Goal: Transaction & Acquisition: Download file/media

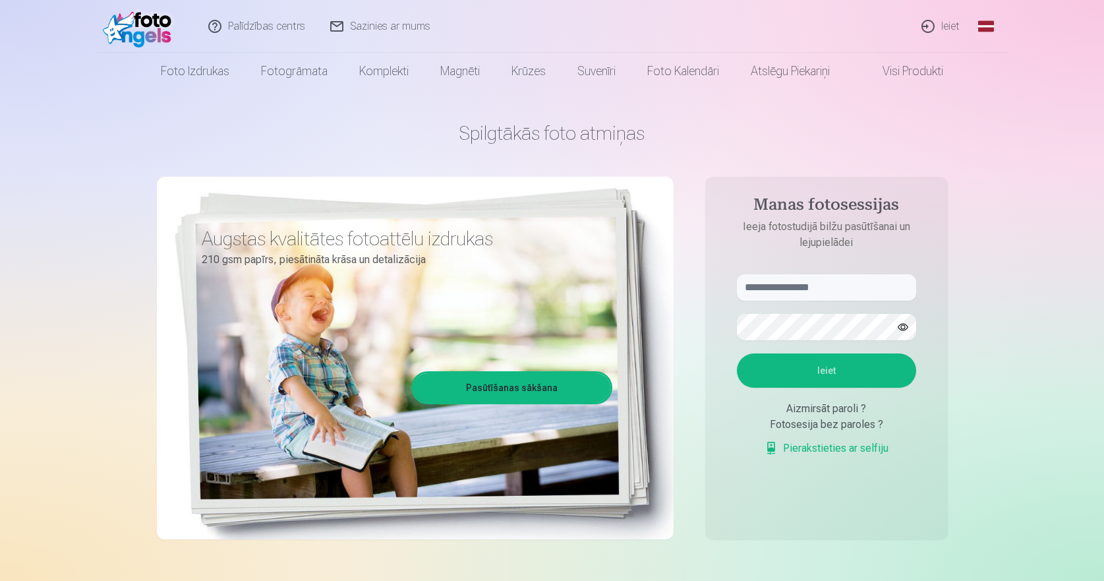
click at [948, 22] on link "Ieiet" at bounding box center [941, 26] width 63 height 53
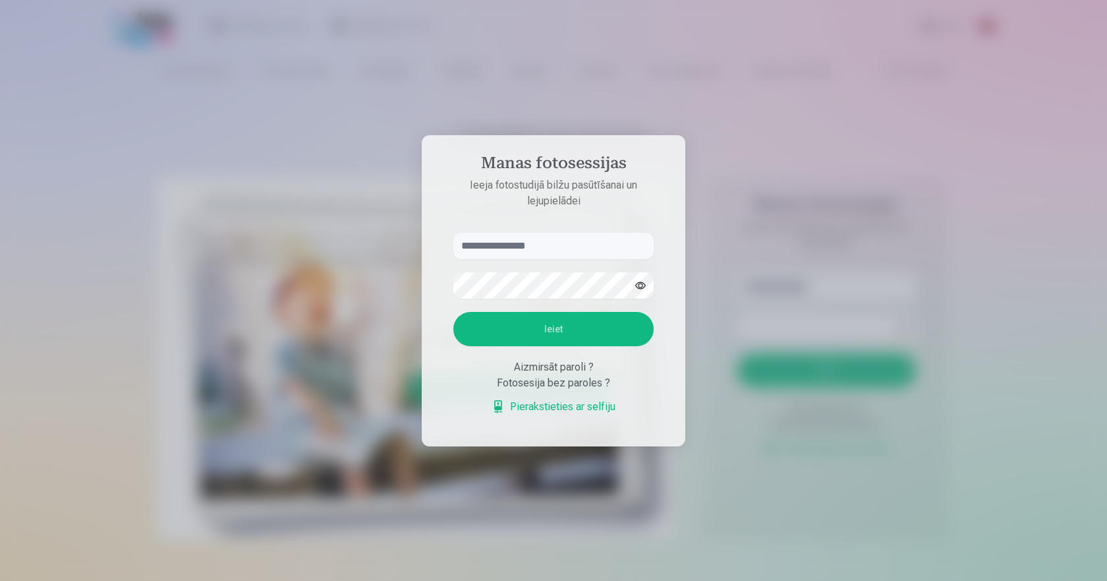
click at [520, 238] on input "text" at bounding box center [554, 246] width 200 height 26
type input "**********"
click at [504, 318] on button "Ieiet" at bounding box center [554, 329] width 200 height 34
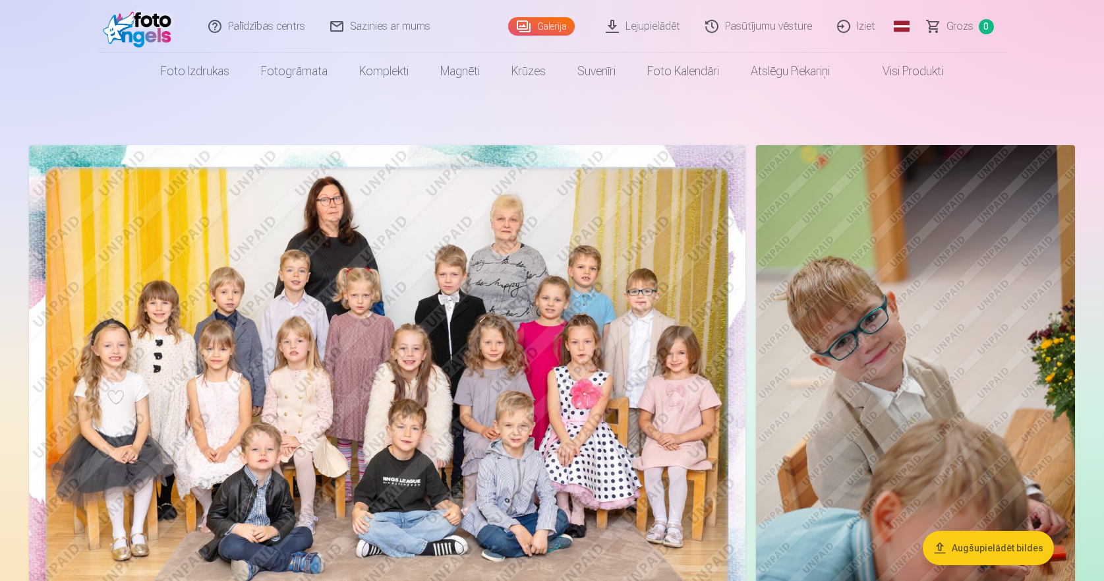
click at [944, 296] on img at bounding box center [915, 384] width 319 height 479
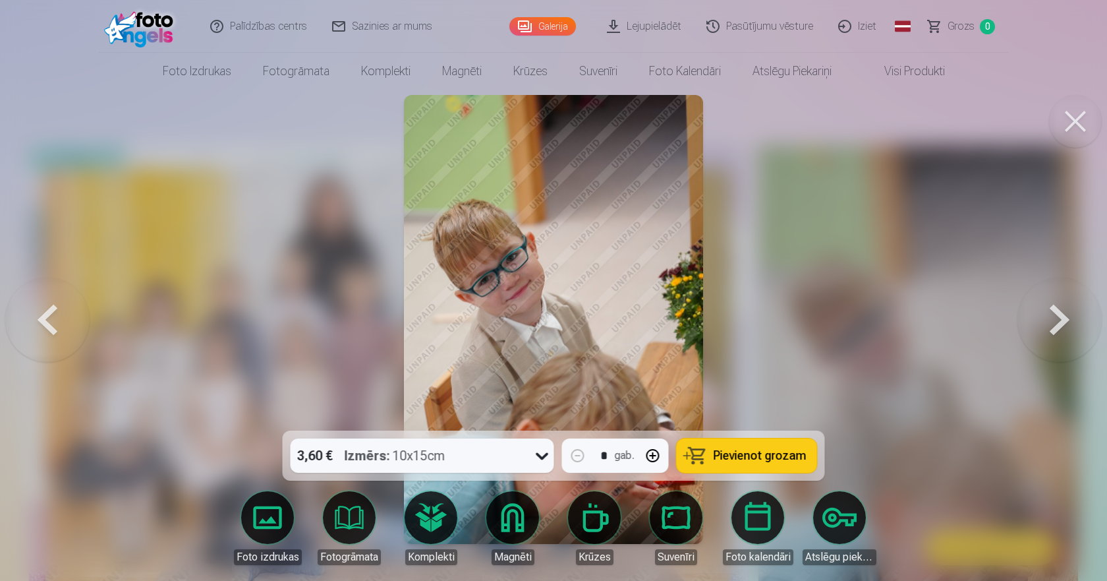
click at [36, 324] on button at bounding box center [47, 319] width 84 height 196
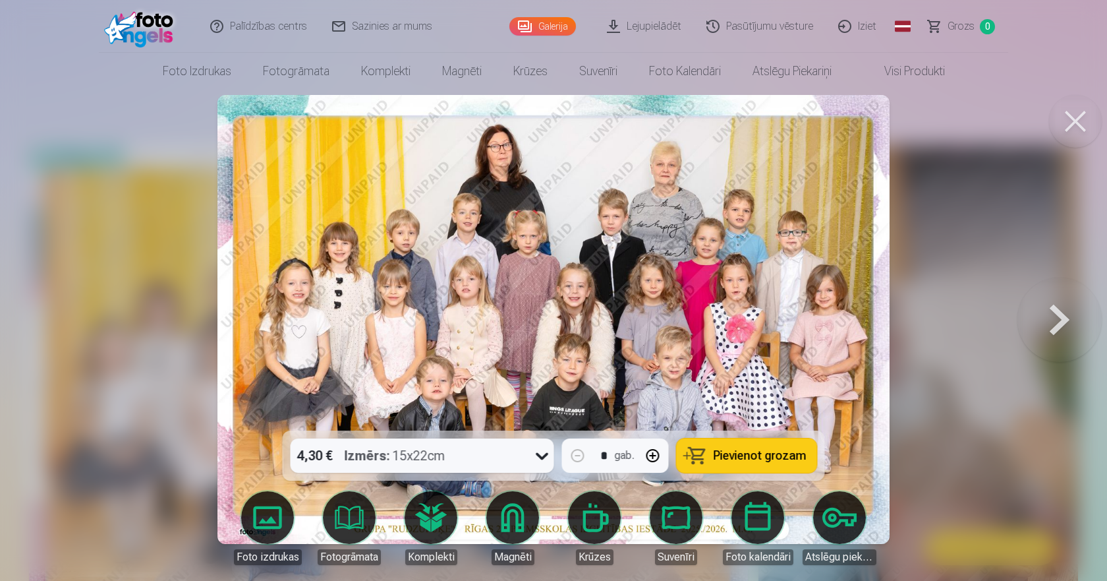
click at [1049, 321] on button at bounding box center [1060, 319] width 84 height 196
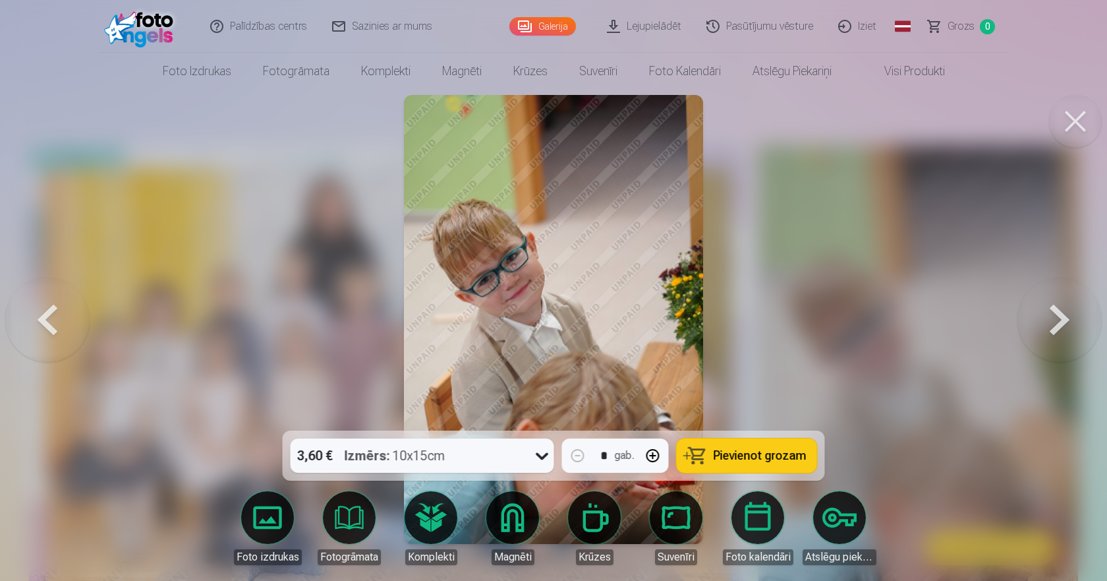
click at [1049, 321] on button at bounding box center [1060, 319] width 84 height 196
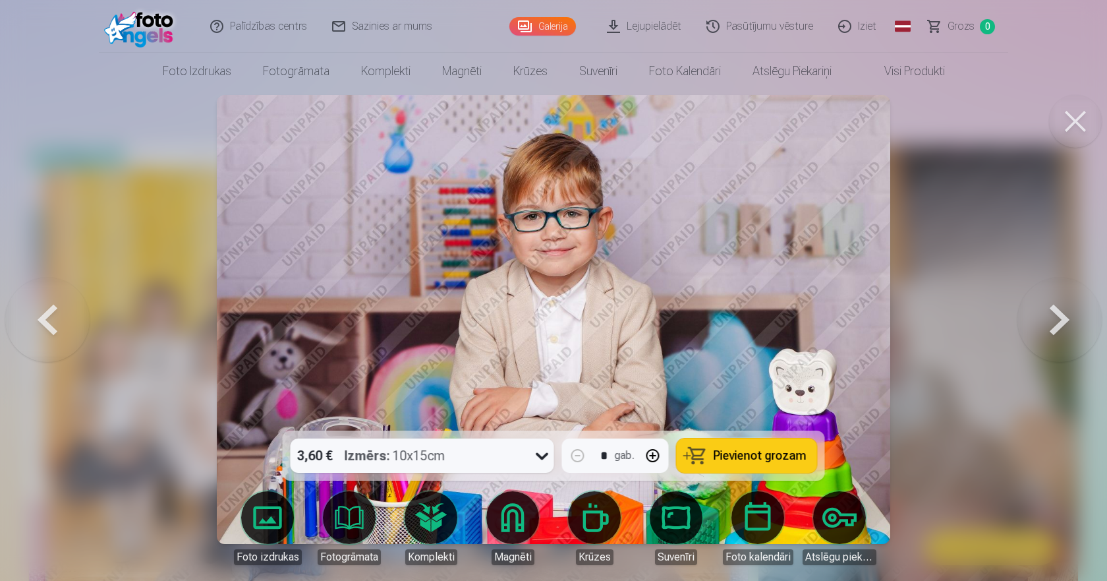
click at [1049, 321] on button at bounding box center [1060, 319] width 84 height 196
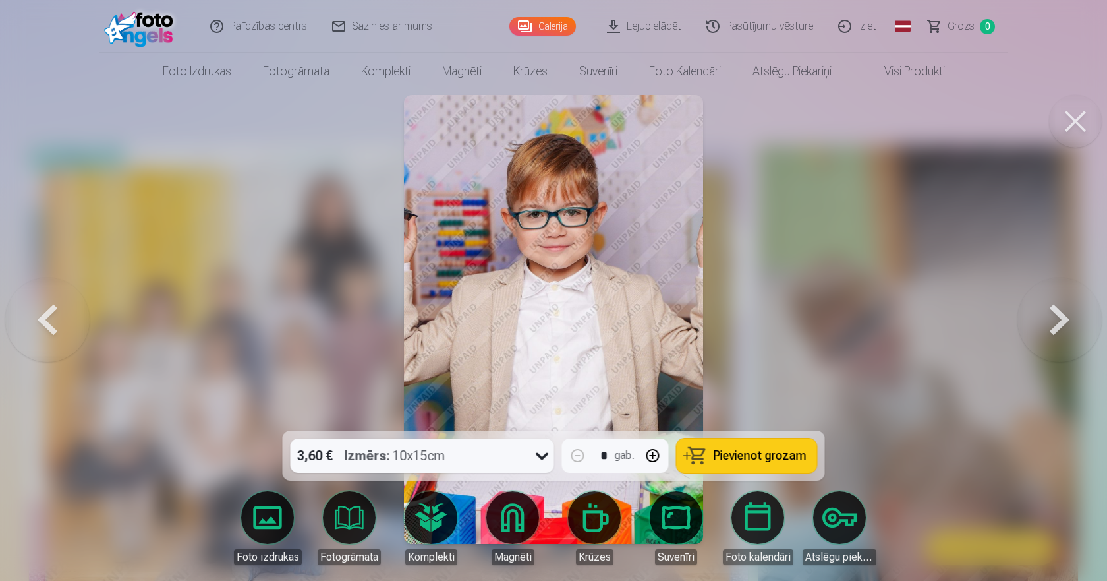
click at [1049, 321] on button at bounding box center [1060, 319] width 84 height 196
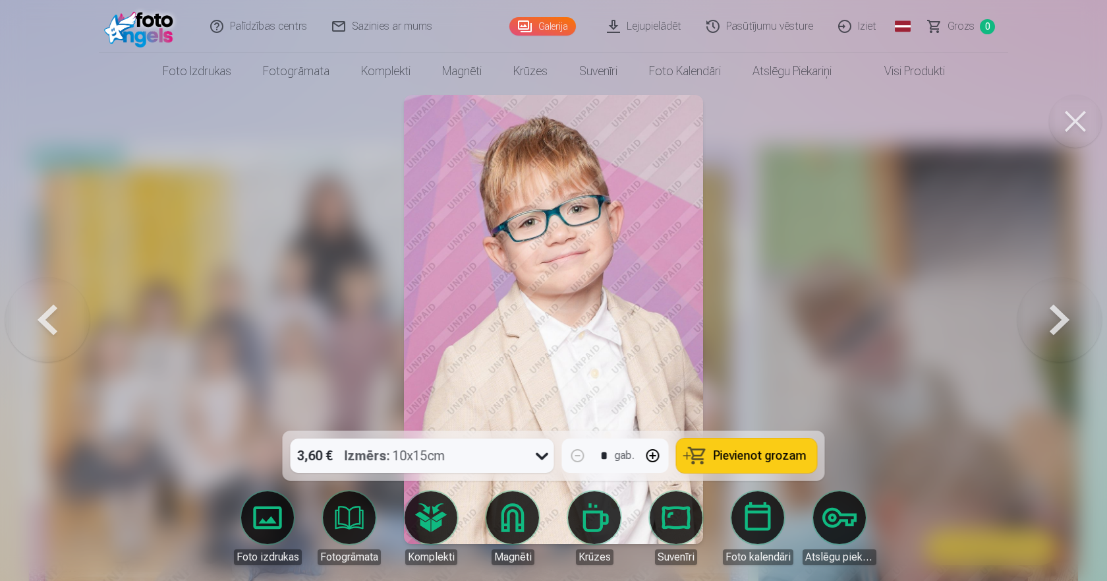
click at [1049, 321] on button at bounding box center [1060, 319] width 84 height 196
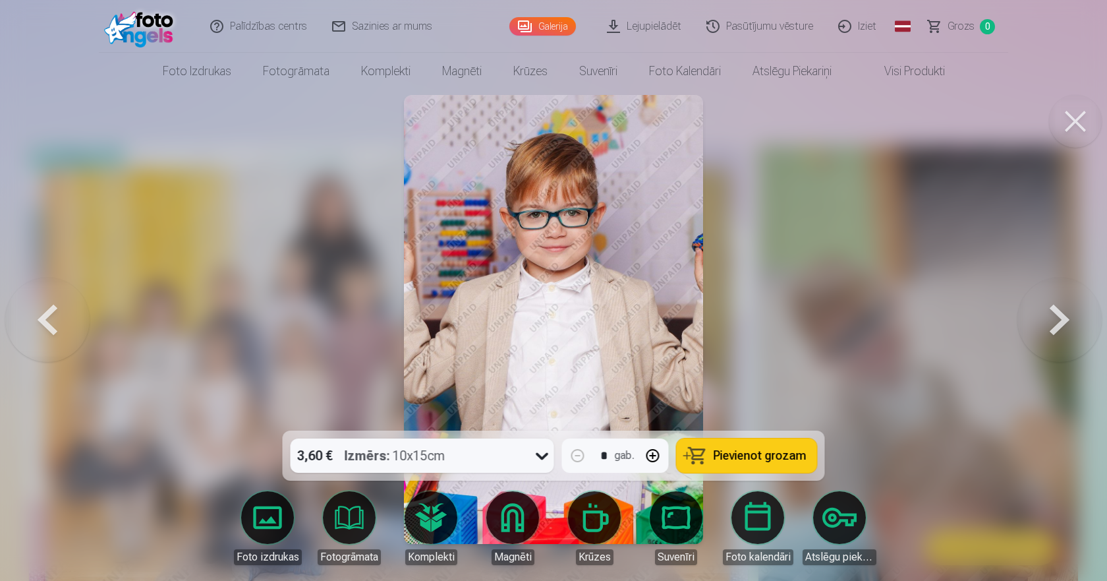
click at [1049, 321] on button at bounding box center [1060, 319] width 84 height 196
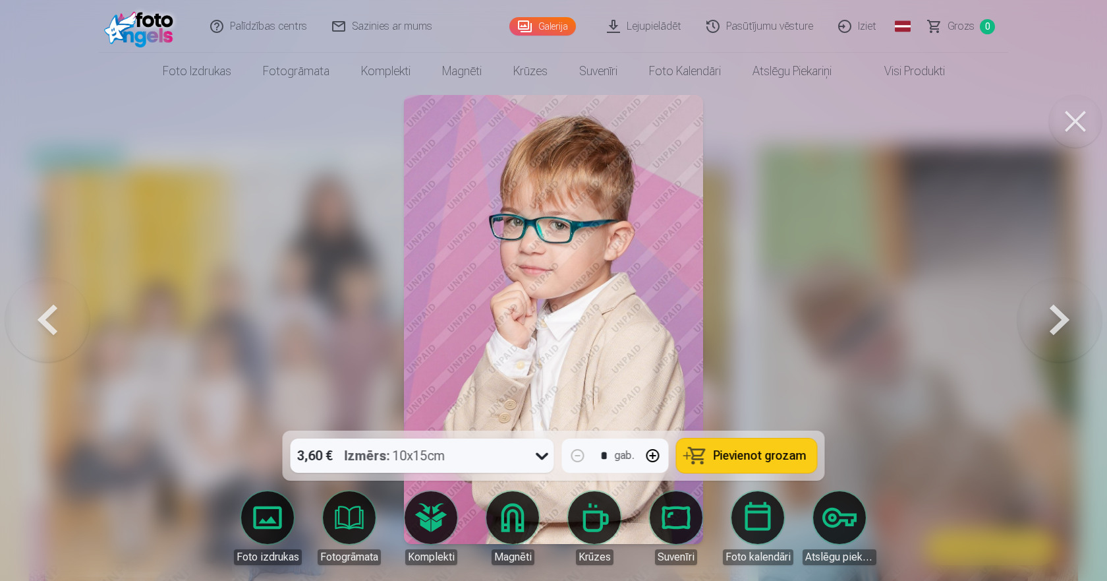
click at [1049, 321] on button at bounding box center [1060, 319] width 84 height 196
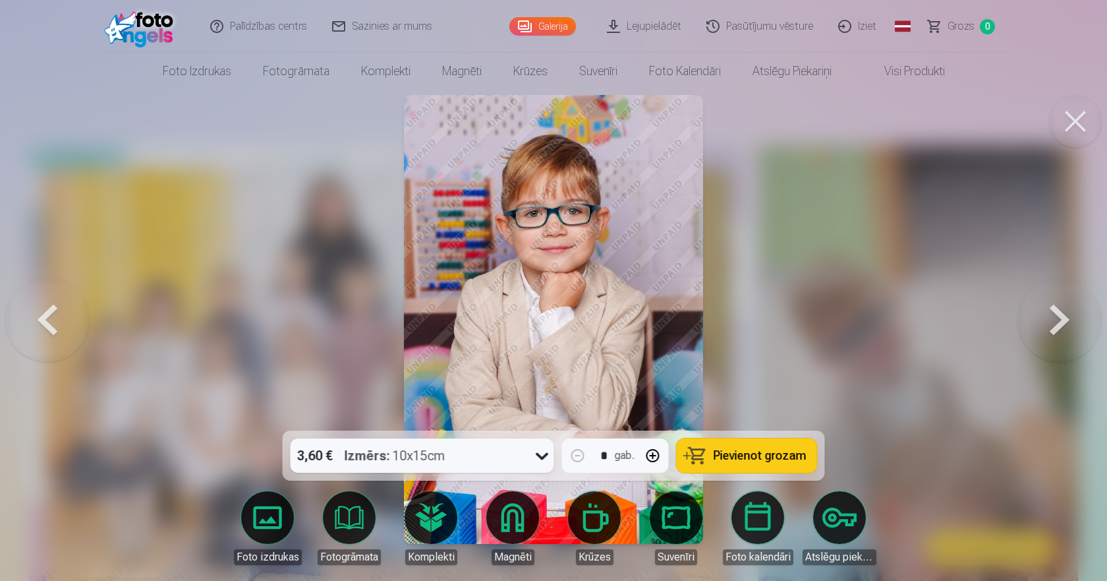
click at [1049, 321] on button at bounding box center [1060, 319] width 84 height 196
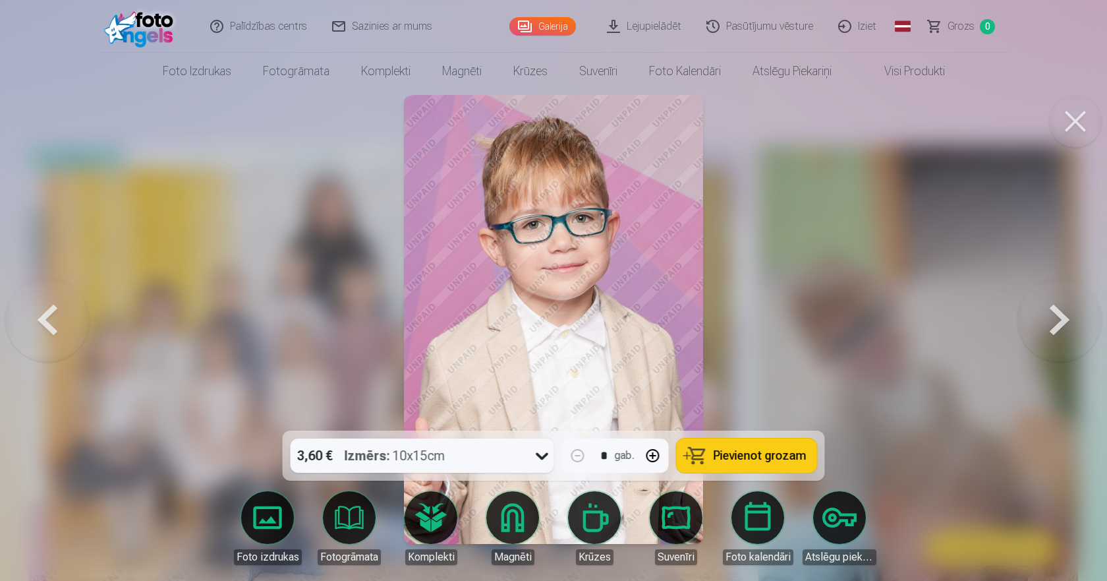
click at [1049, 321] on button at bounding box center [1060, 319] width 84 height 196
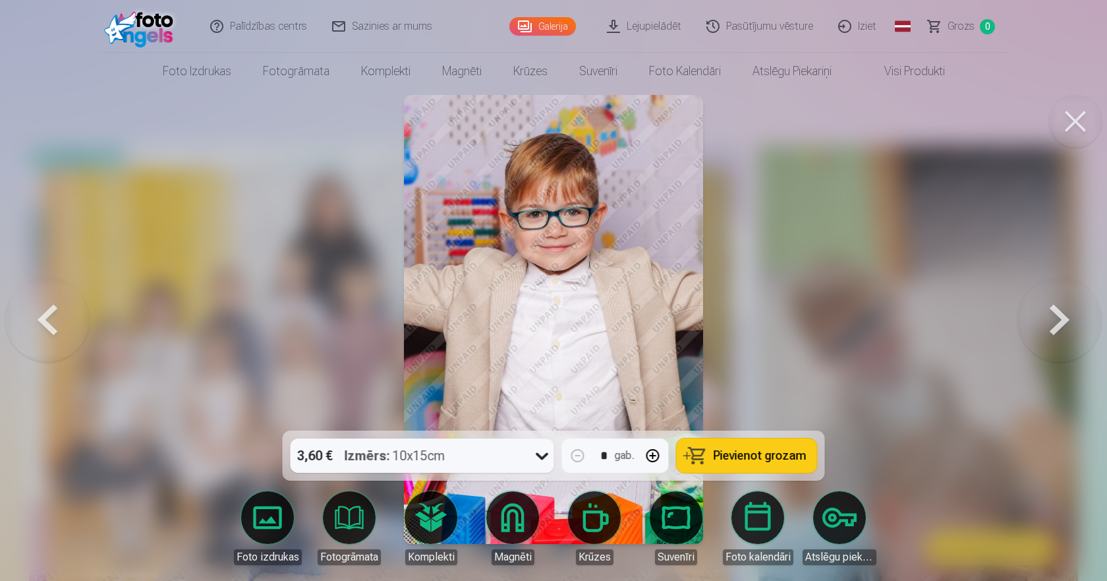
click at [1049, 321] on button at bounding box center [1060, 319] width 84 height 196
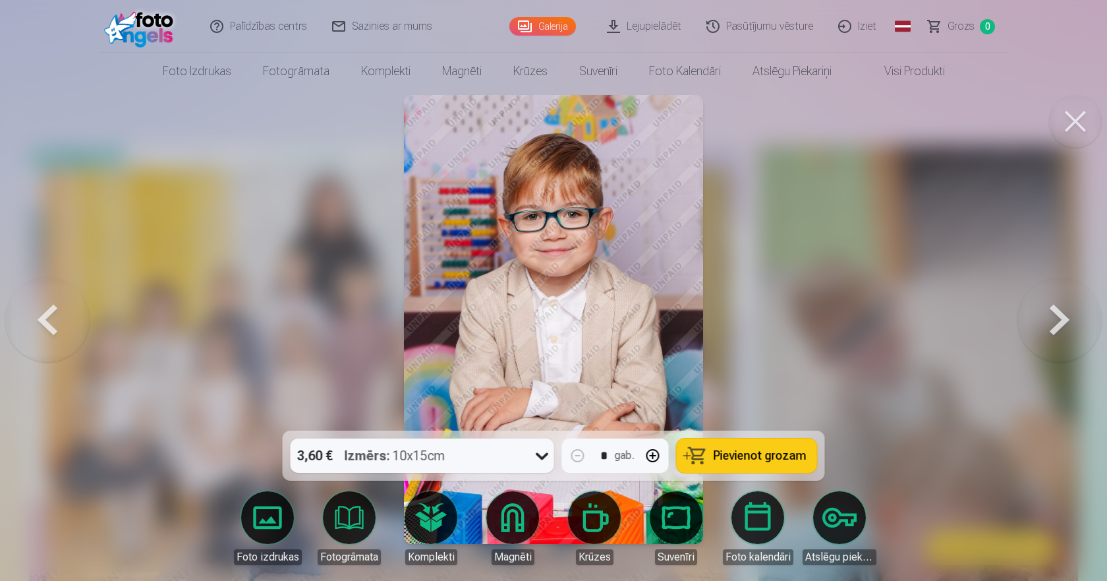
click at [1049, 321] on button at bounding box center [1060, 319] width 84 height 196
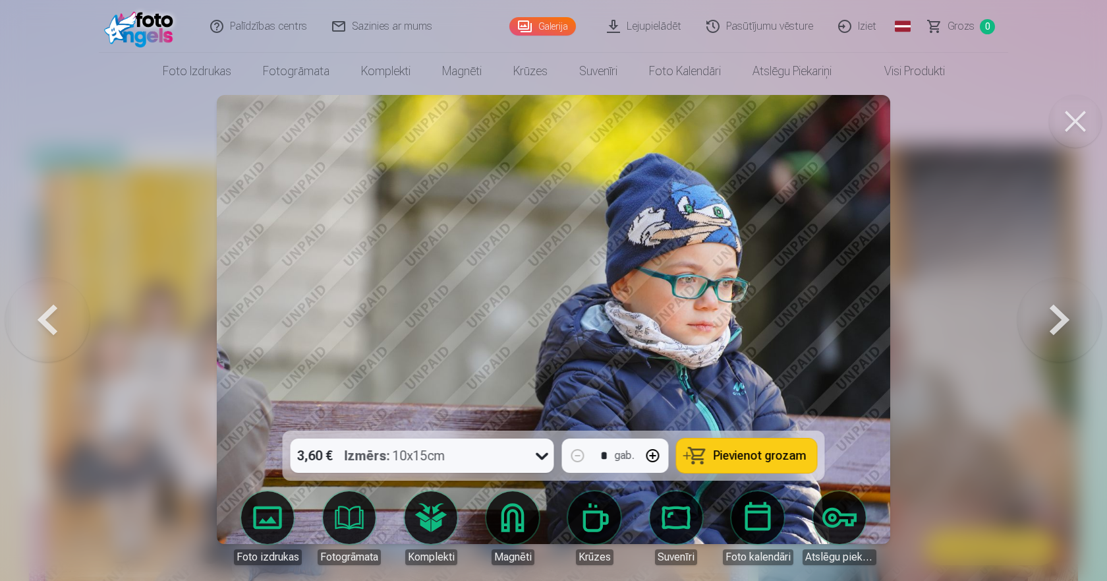
click at [1049, 321] on button at bounding box center [1060, 319] width 84 height 196
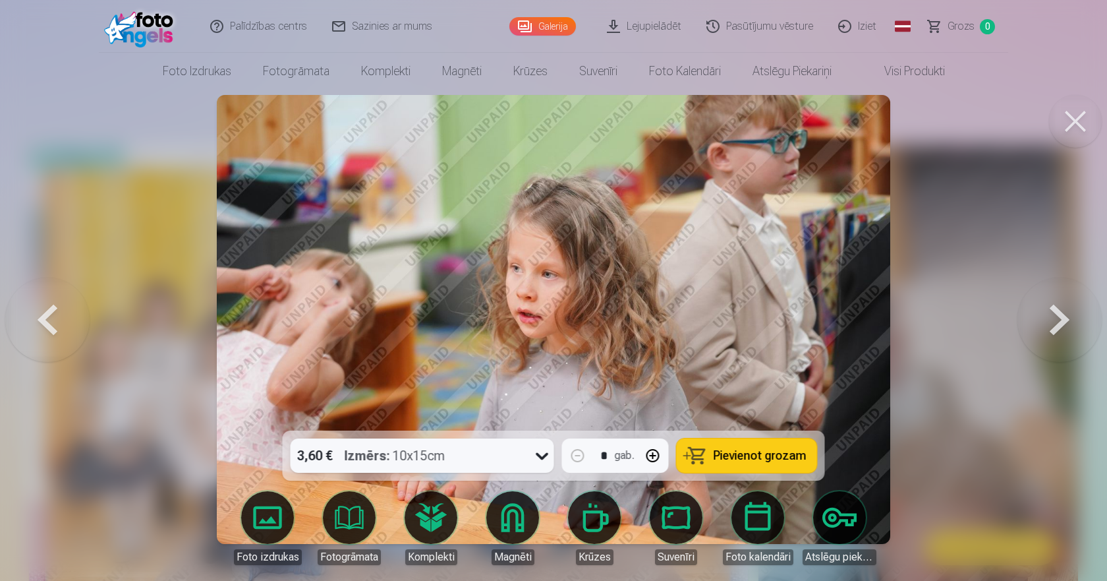
click at [1049, 321] on button at bounding box center [1060, 319] width 84 height 196
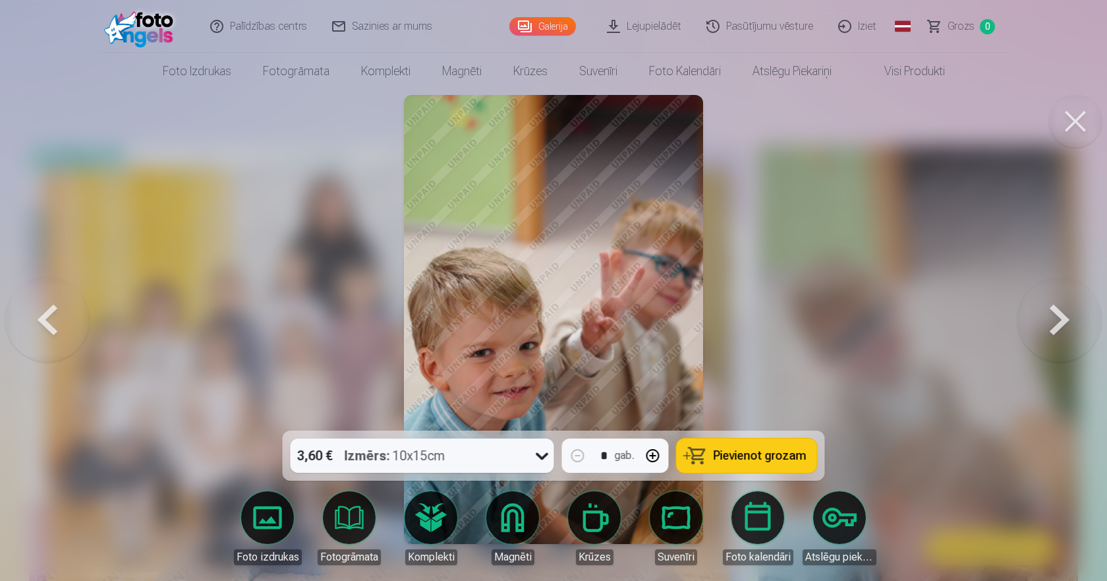
click at [1049, 321] on button at bounding box center [1060, 319] width 84 height 196
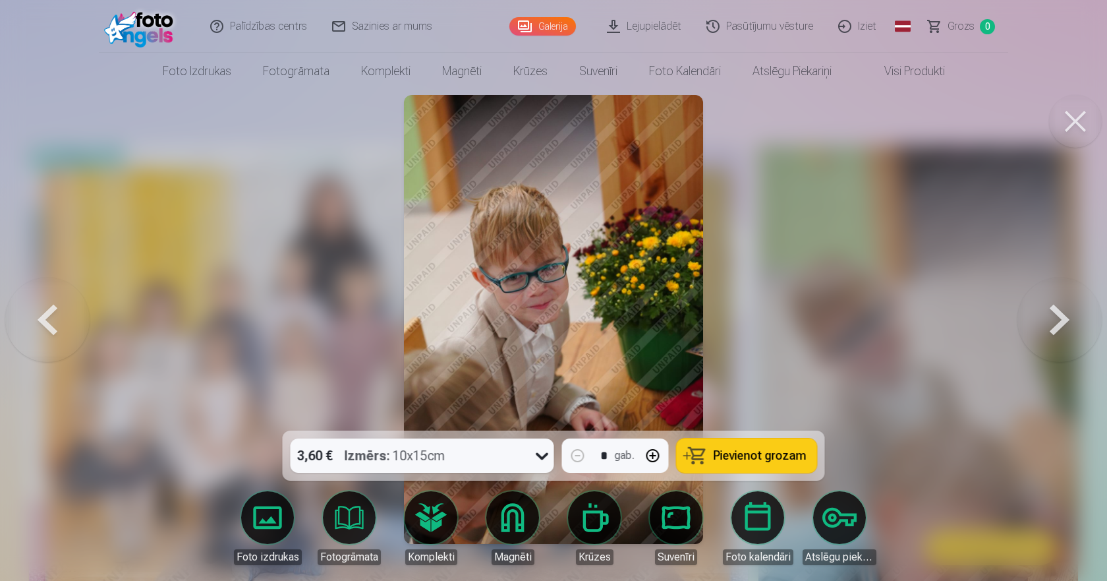
click at [1049, 321] on button at bounding box center [1060, 319] width 84 height 196
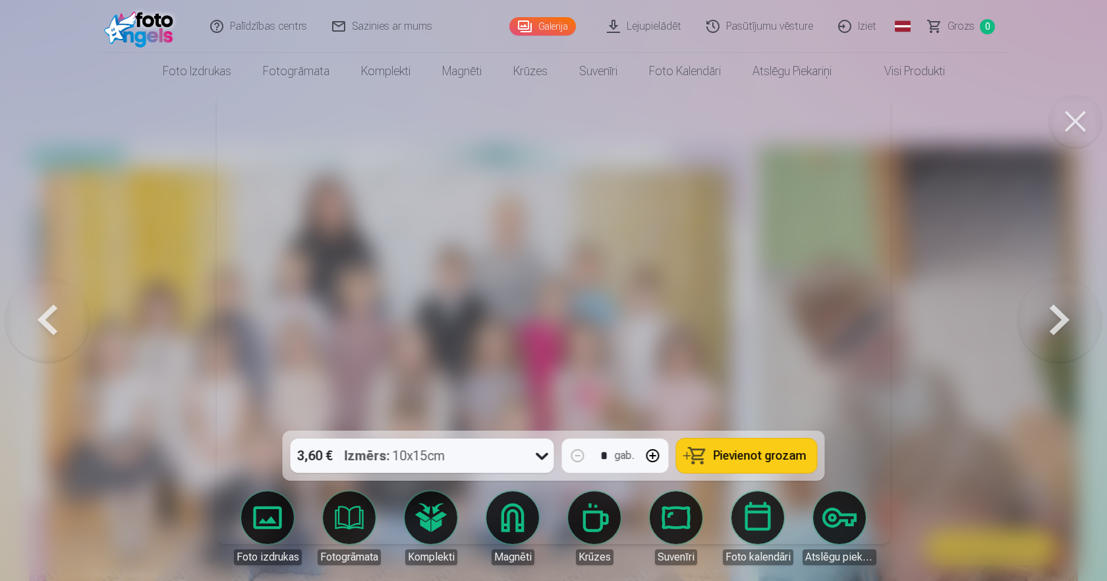
click at [1049, 321] on button at bounding box center [1060, 319] width 84 height 196
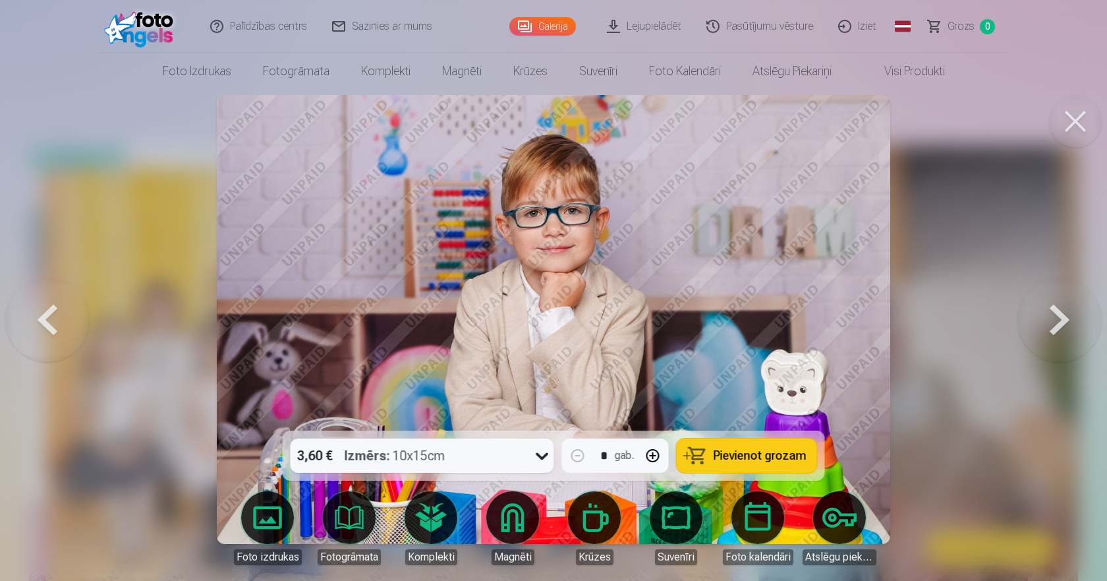
click at [1049, 321] on button at bounding box center [1060, 319] width 84 height 196
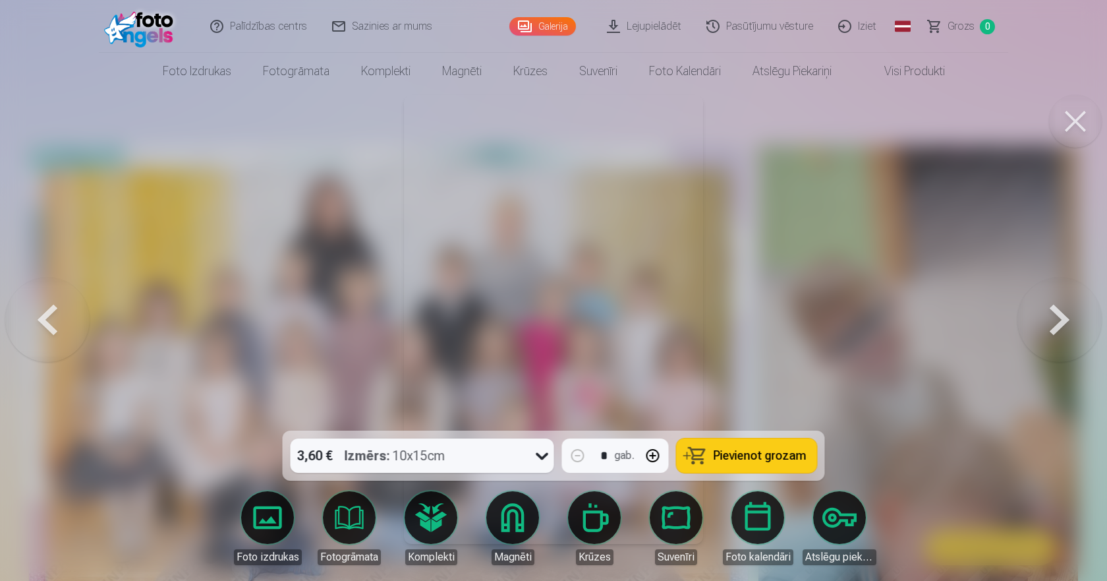
click at [1049, 321] on button at bounding box center [1060, 319] width 84 height 196
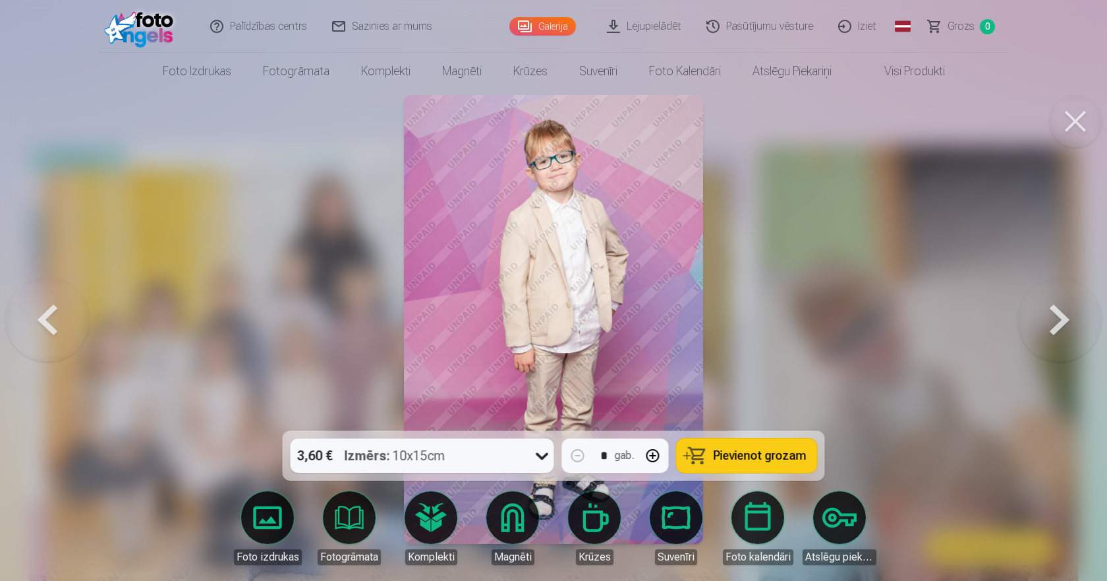
click at [1049, 321] on button at bounding box center [1060, 319] width 84 height 196
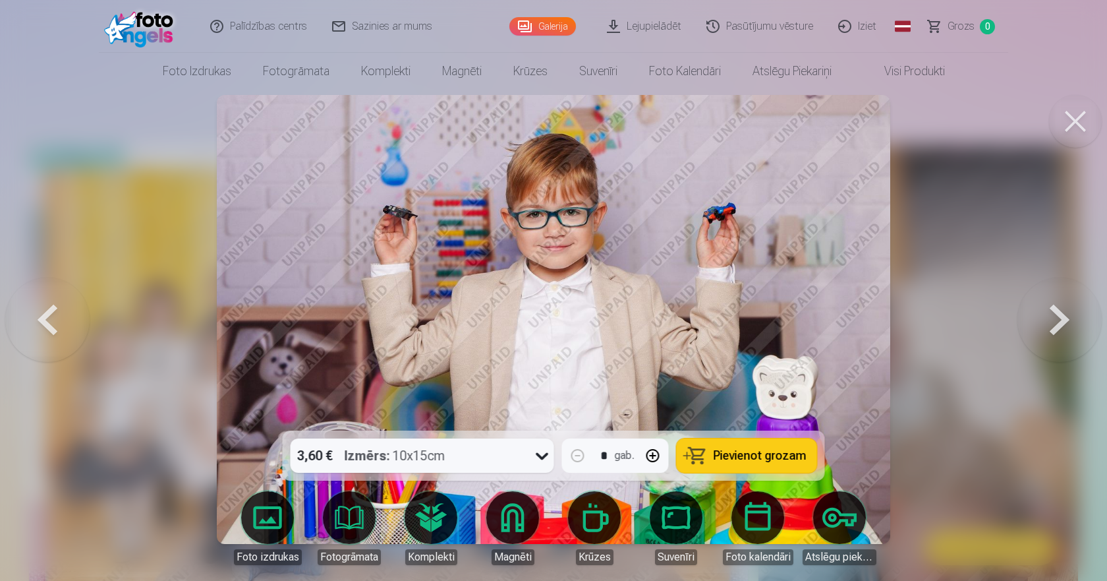
click at [1049, 321] on button at bounding box center [1060, 319] width 84 height 196
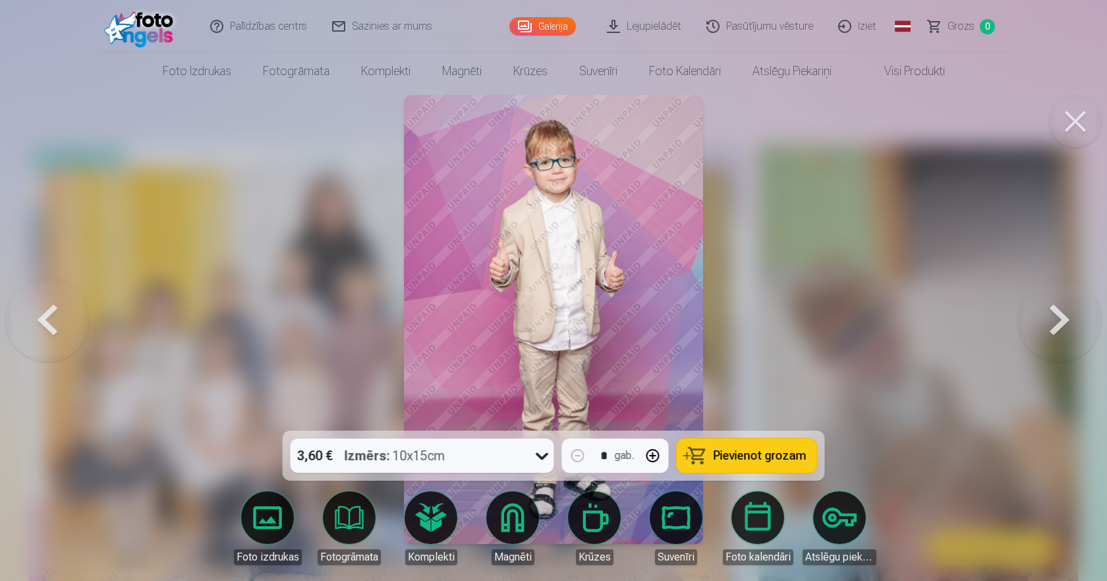
click at [1049, 321] on button at bounding box center [1060, 319] width 84 height 196
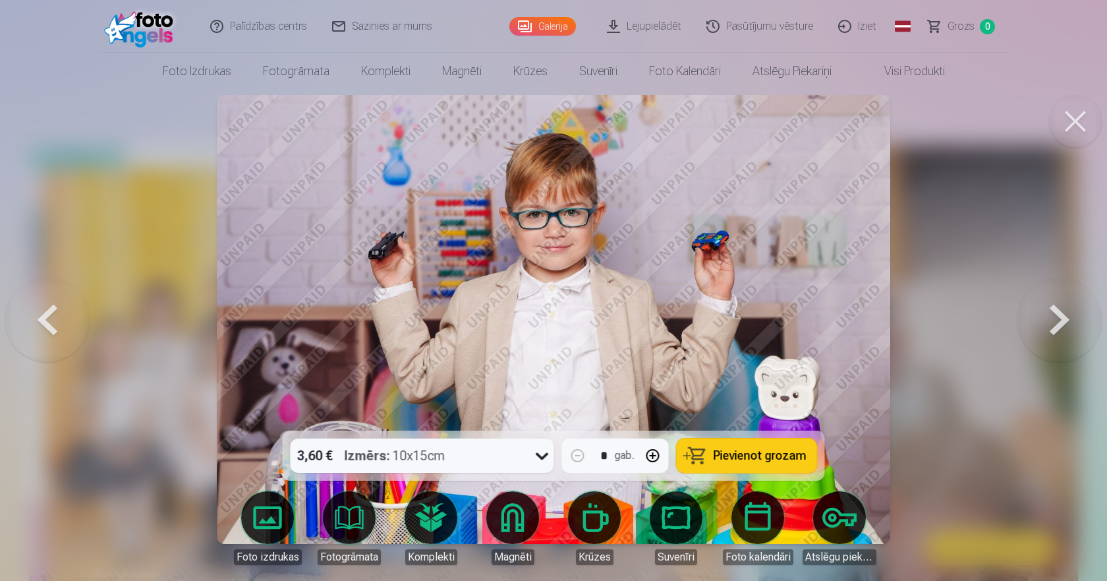
click at [1049, 321] on button at bounding box center [1060, 319] width 84 height 196
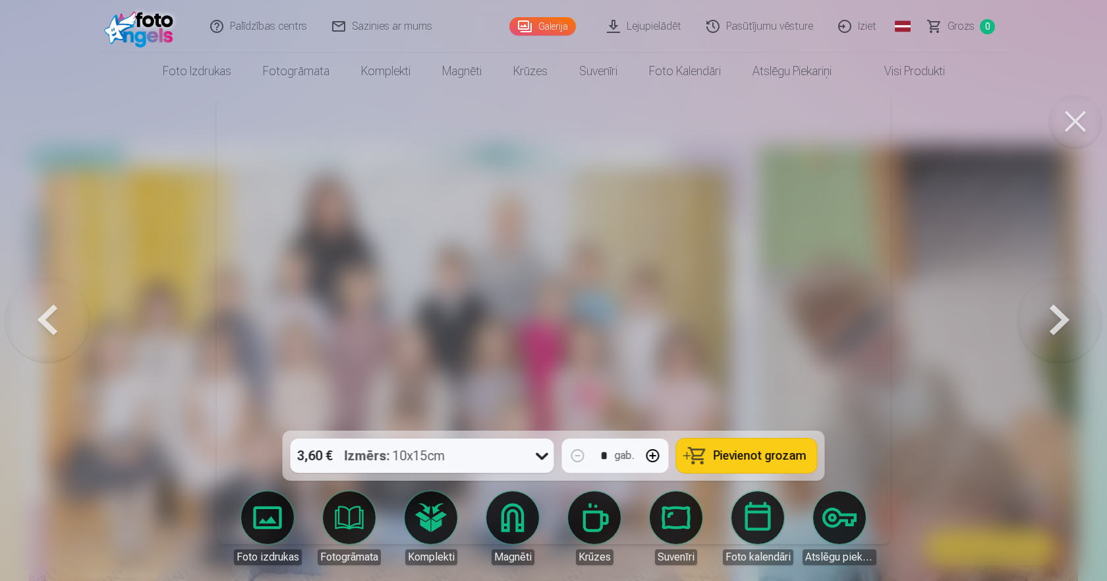
click at [1049, 321] on button at bounding box center [1060, 319] width 84 height 196
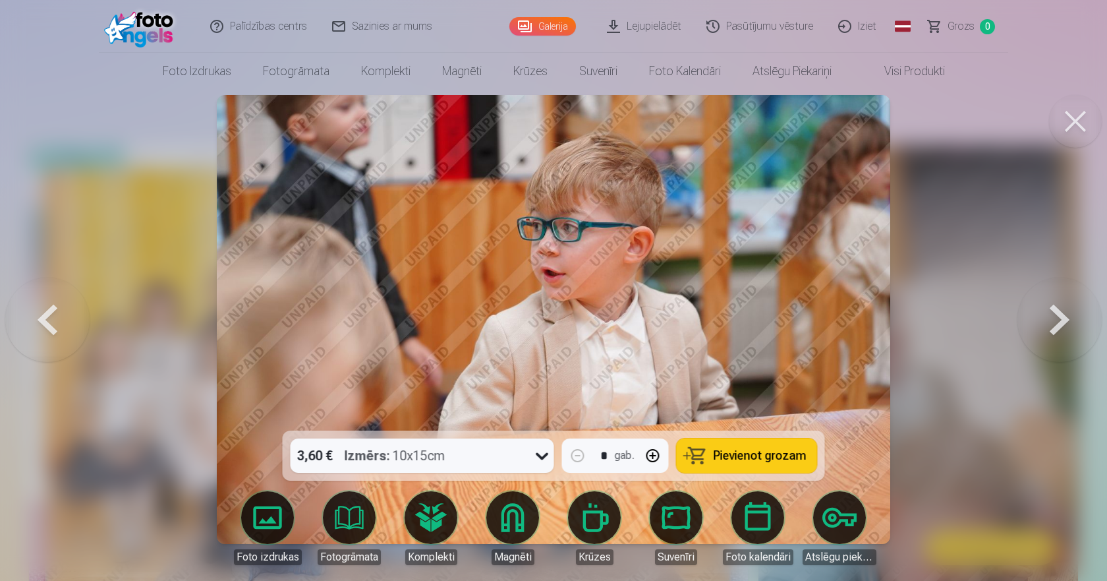
click at [1049, 321] on button at bounding box center [1060, 319] width 84 height 196
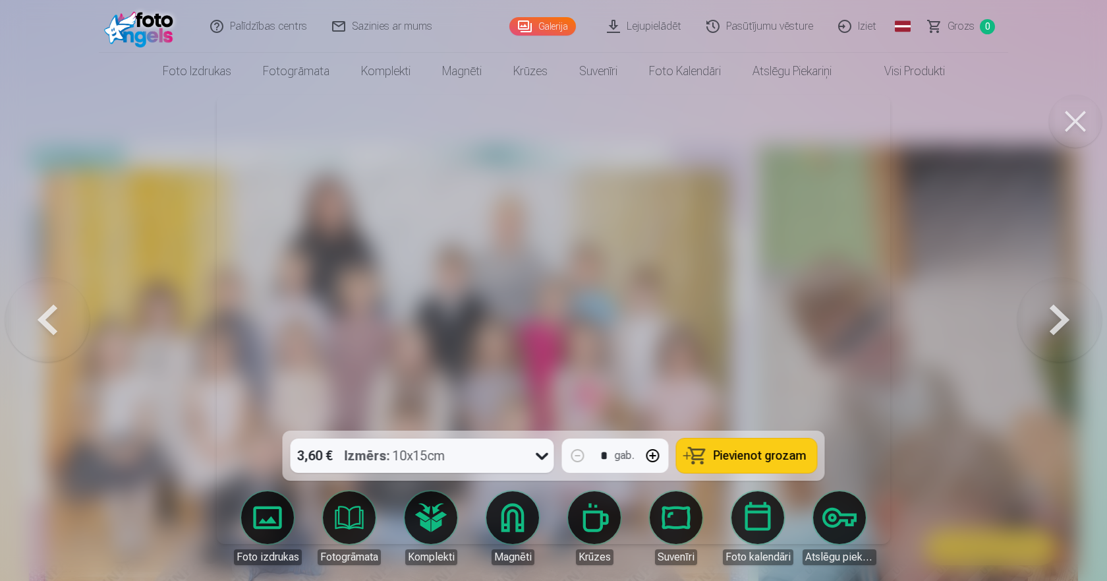
click at [1049, 321] on button at bounding box center [1060, 319] width 84 height 196
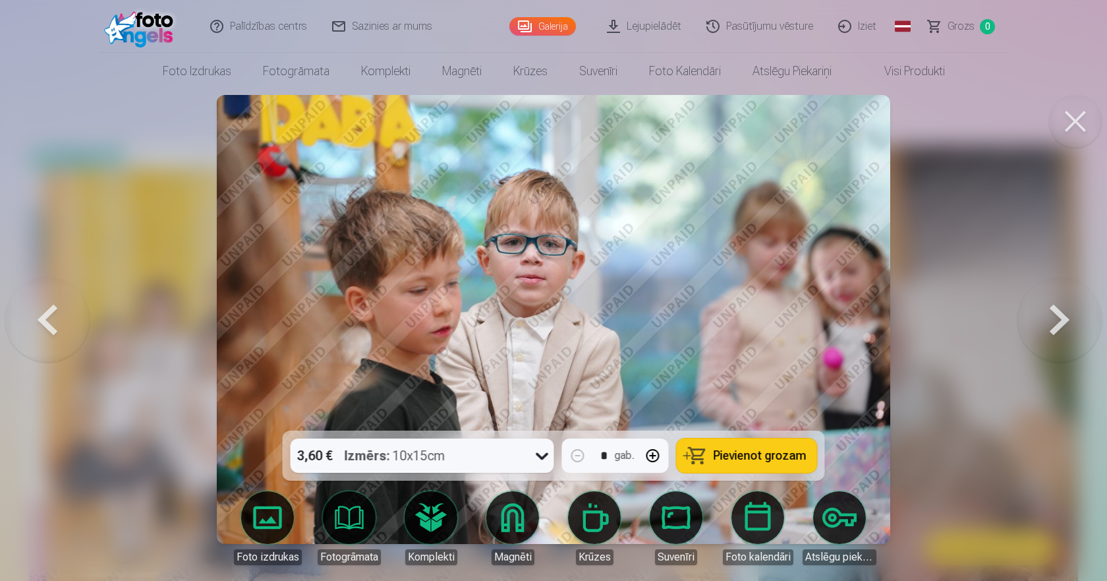
click at [1049, 321] on button at bounding box center [1060, 319] width 84 height 196
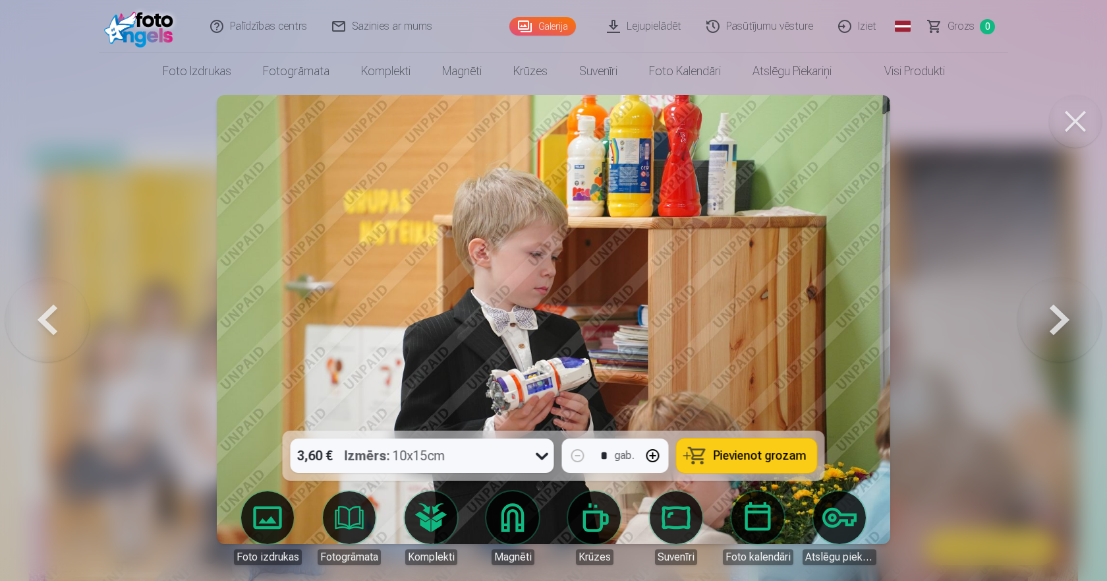
click at [1049, 321] on button at bounding box center [1060, 319] width 84 height 196
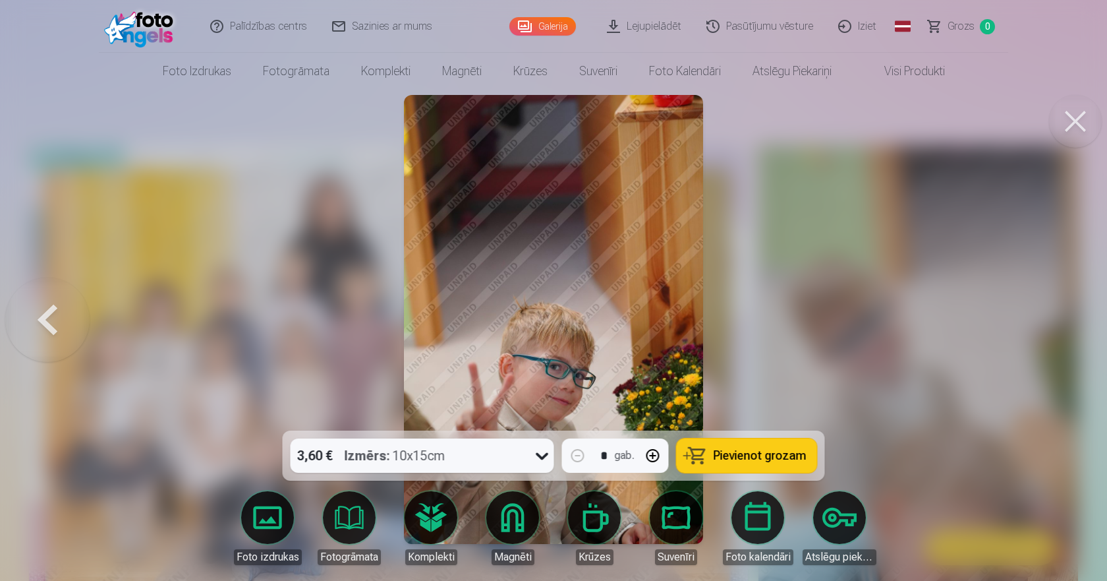
click at [1049, 321] on div at bounding box center [553, 290] width 1107 height 581
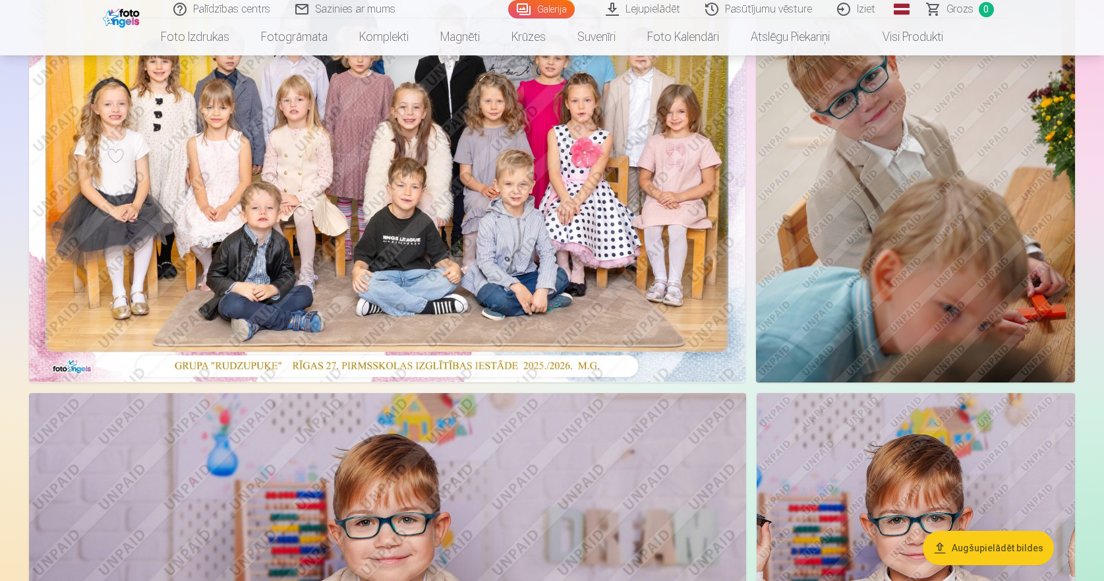
scroll to position [330, 0]
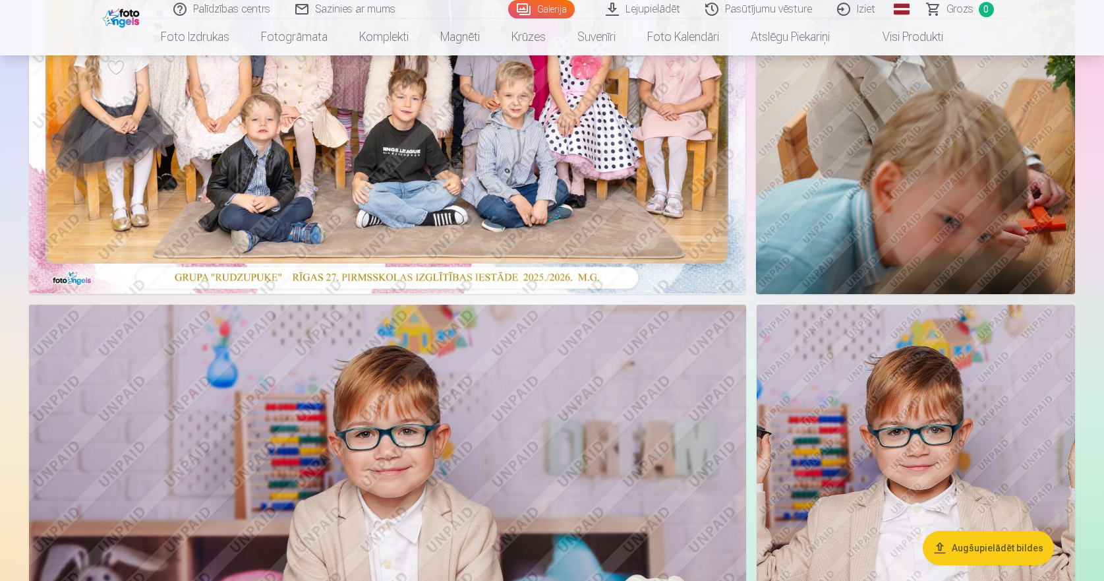
click at [979, 551] on button "Augšupielādēt bildes" at bounding box center [988, 548] width 131 height 34
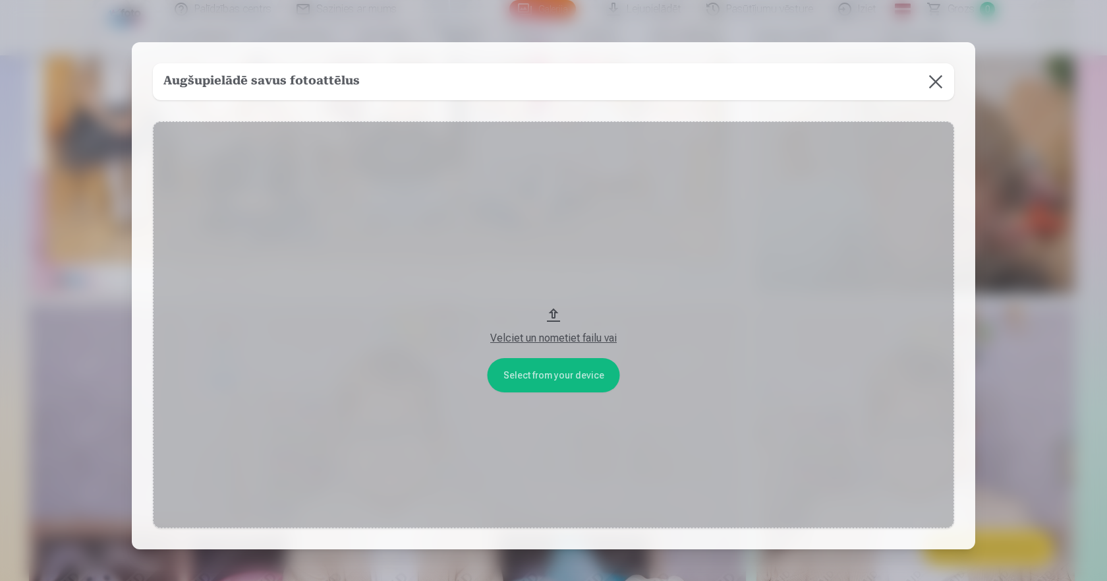
click at [930, 85] on button at bounding box center [936, 81] width 37 height 37
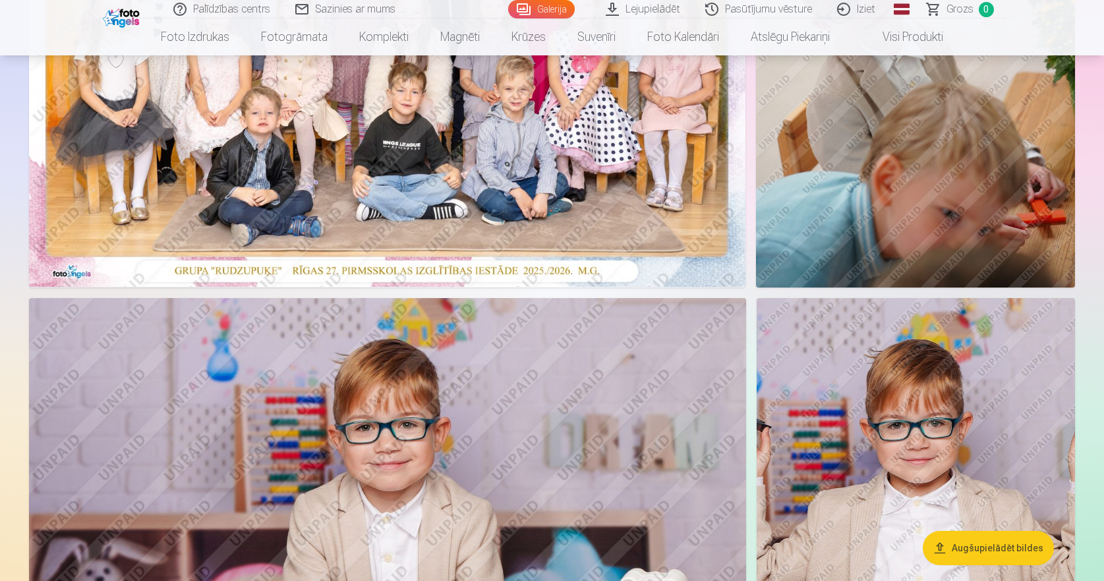
scroll to position [0, 0]
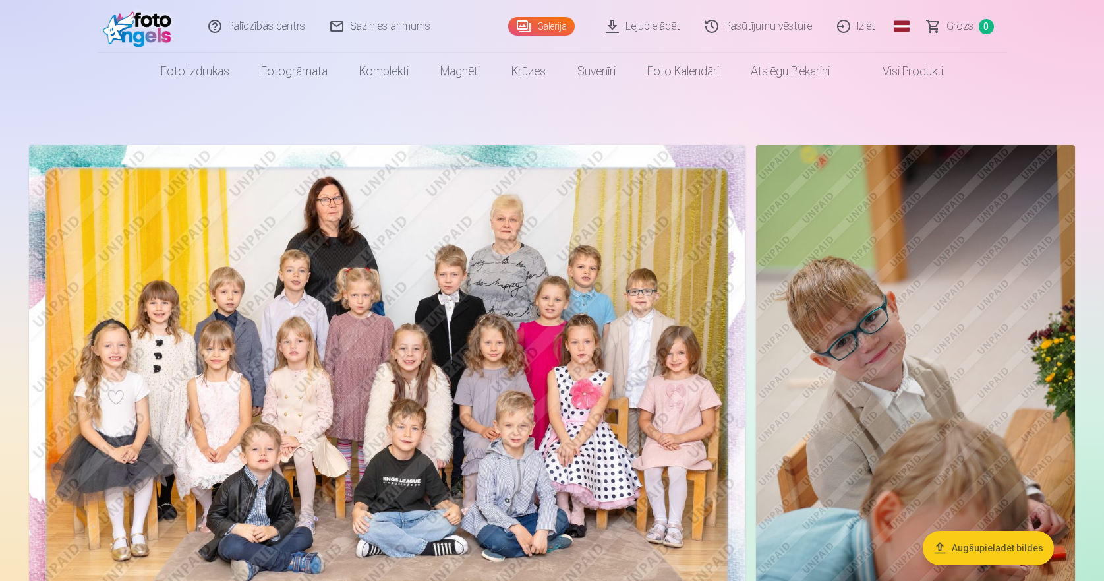
click at [643, 30] on link "Lejupielādēt" at bounding box center [644, 26] width 100 height 53
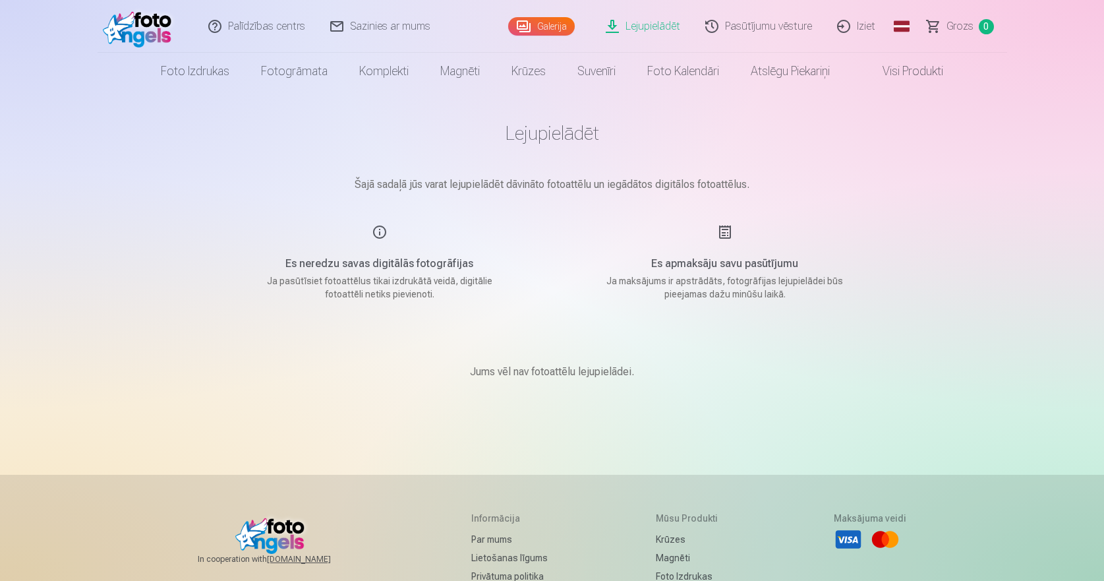
click at [552, 26] on link "Galerija" at bounding box center [541, 26] width 67 height 18
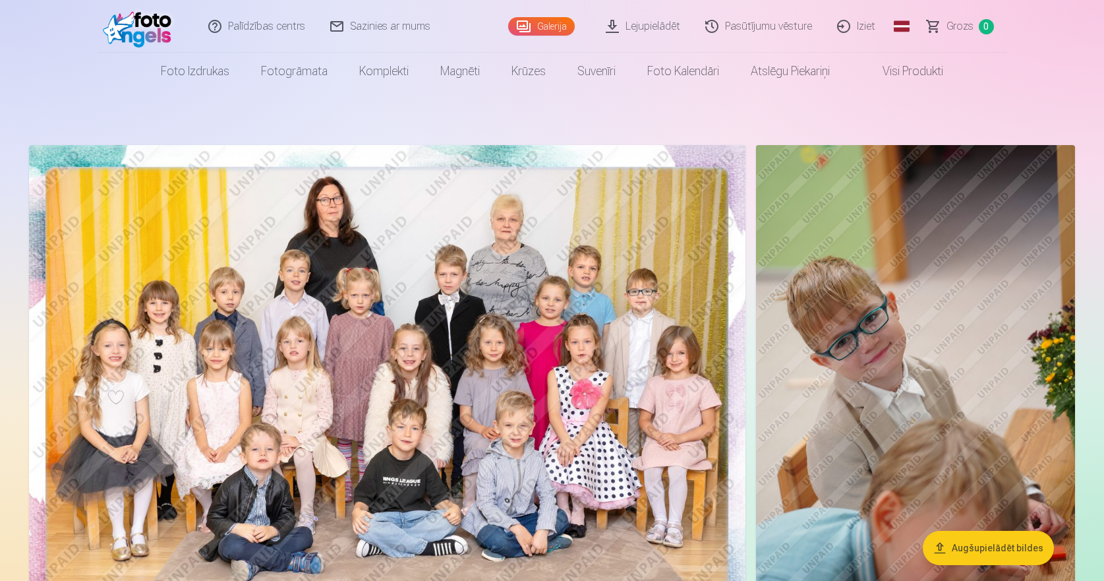
click at [577, 266] on img at bounding box center [387, 384] width 717 height 478
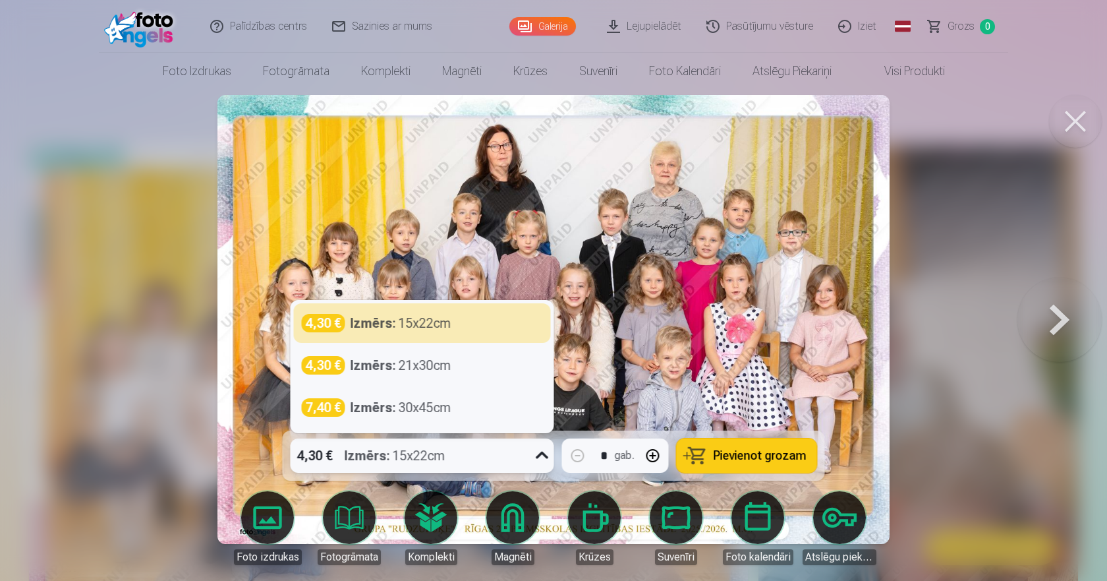
click at [543, 457] on icon at bounding box center [542, 455] width 21 height 21
click at [913, 329] on div at bounding box center [553, 290] width 1107 height 581
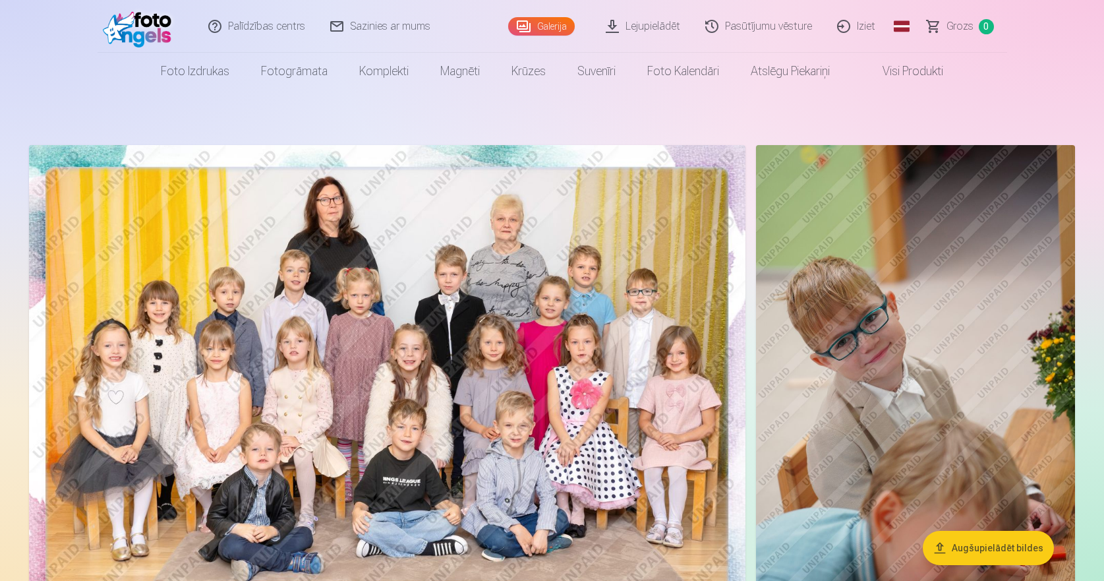
click at [900, 372] on img at bounding box center [915, 384] width 319 height 479
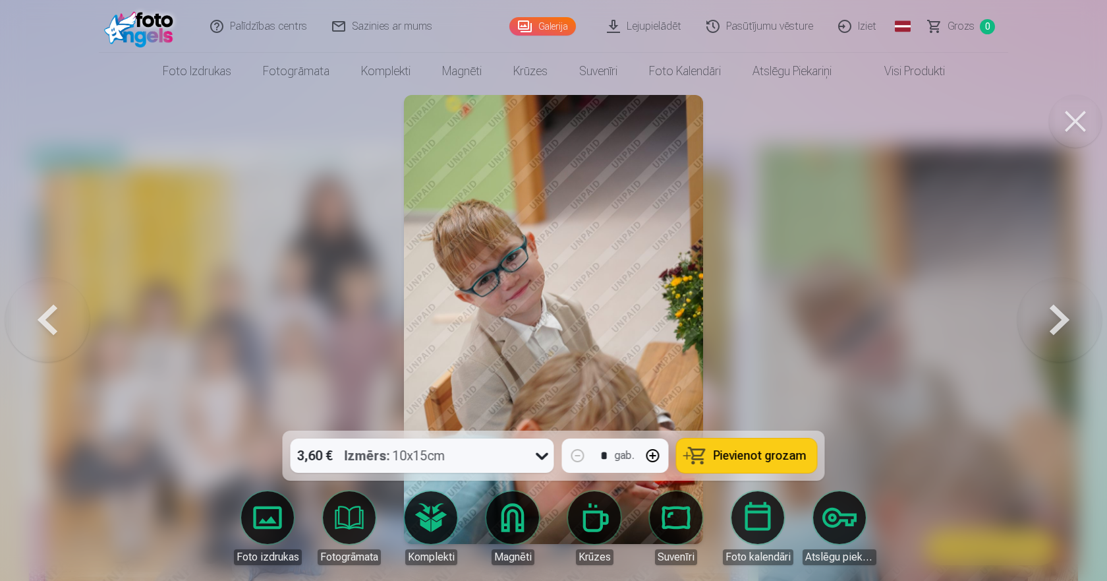
click at [969, 453] on div at bounding box center [553, 290] width 1107 height 581
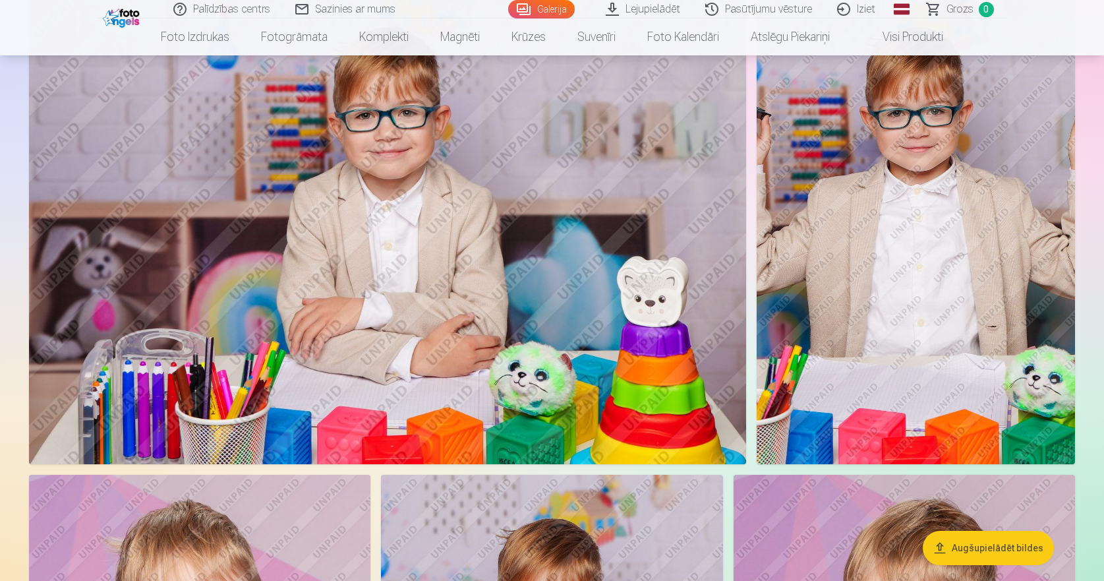
scroll to position [527, 0]
